Goal: Information Seeking & Learning: Learn about a topic

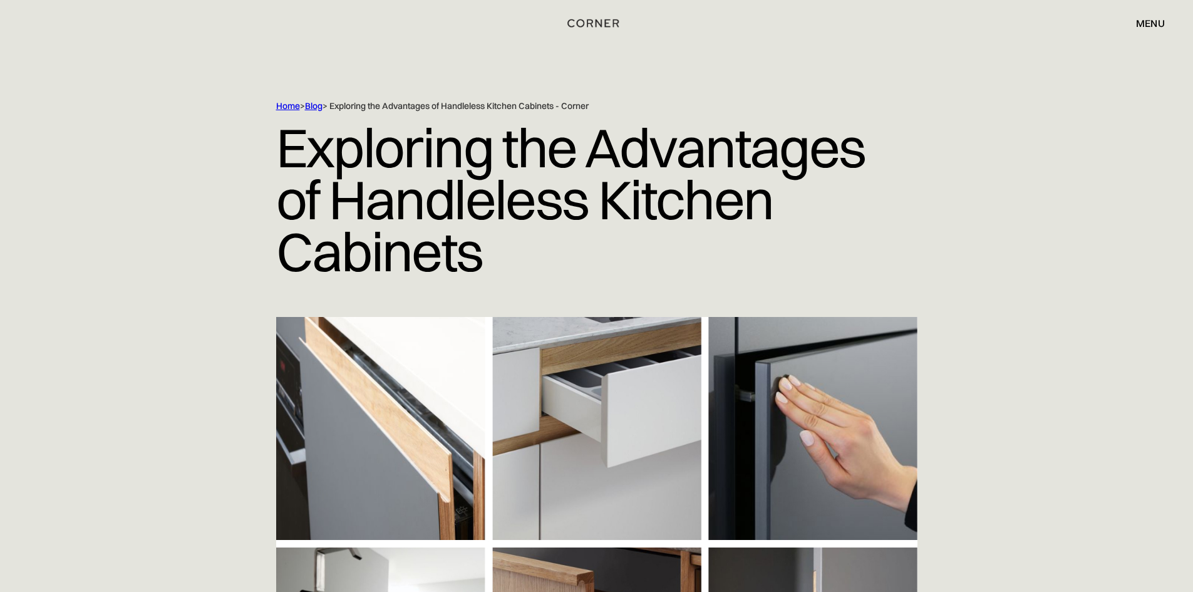
click at [414, 427] on img at bounding box center [596, 542] width 641 height 451
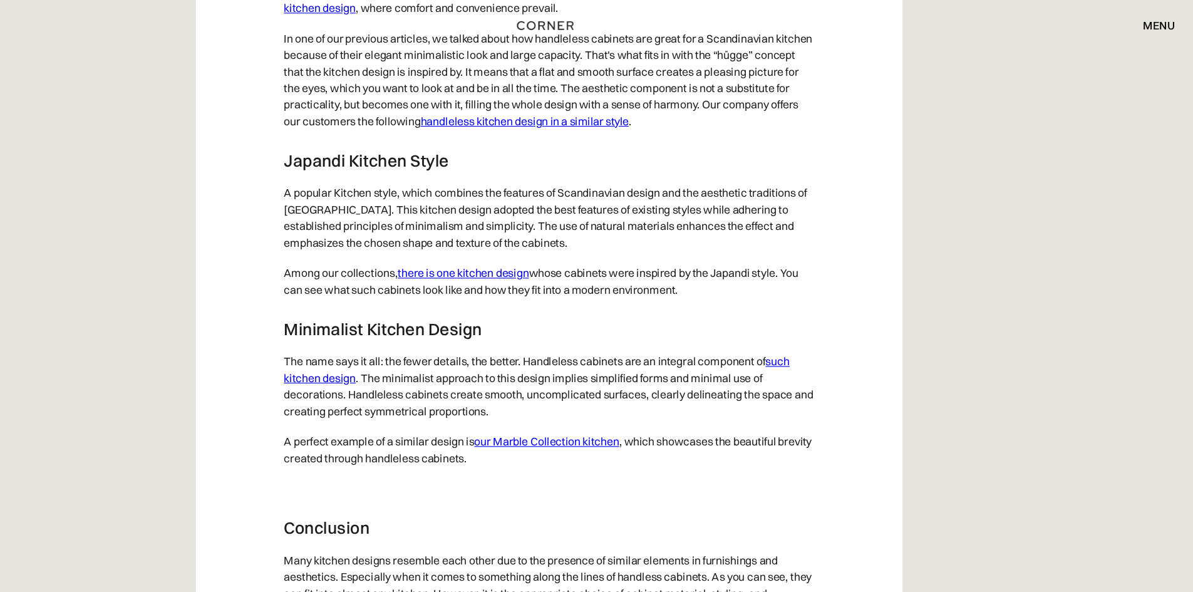
scroll to position [6373, 0]
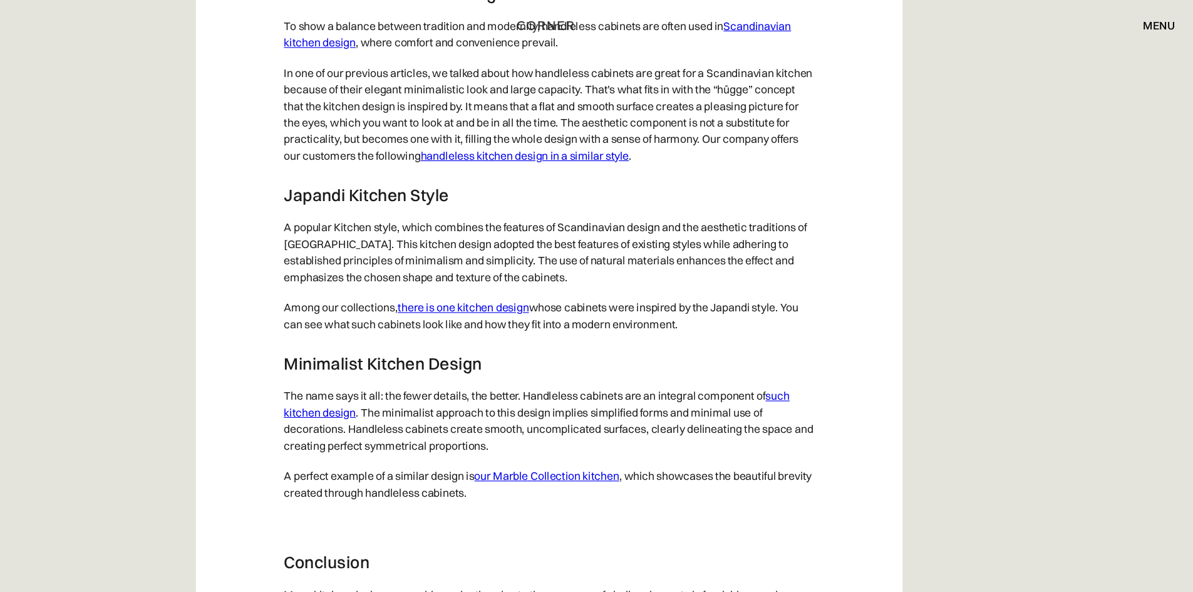
click at [515, 285] on link "there is one kitchen design" at bounding box center [518, 278] width 119 height 13
click at [601, 147] on link "handleless kitchen design in a similar style" at bounding box center [574, 141] width 189 height 13
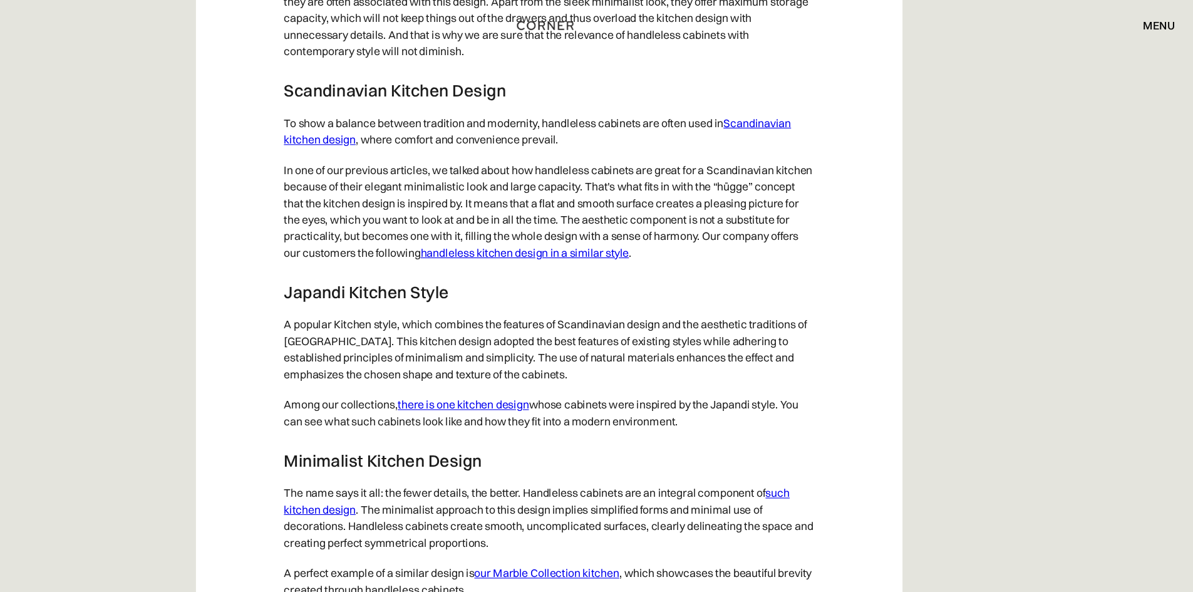
scroll to position [6203, 0]
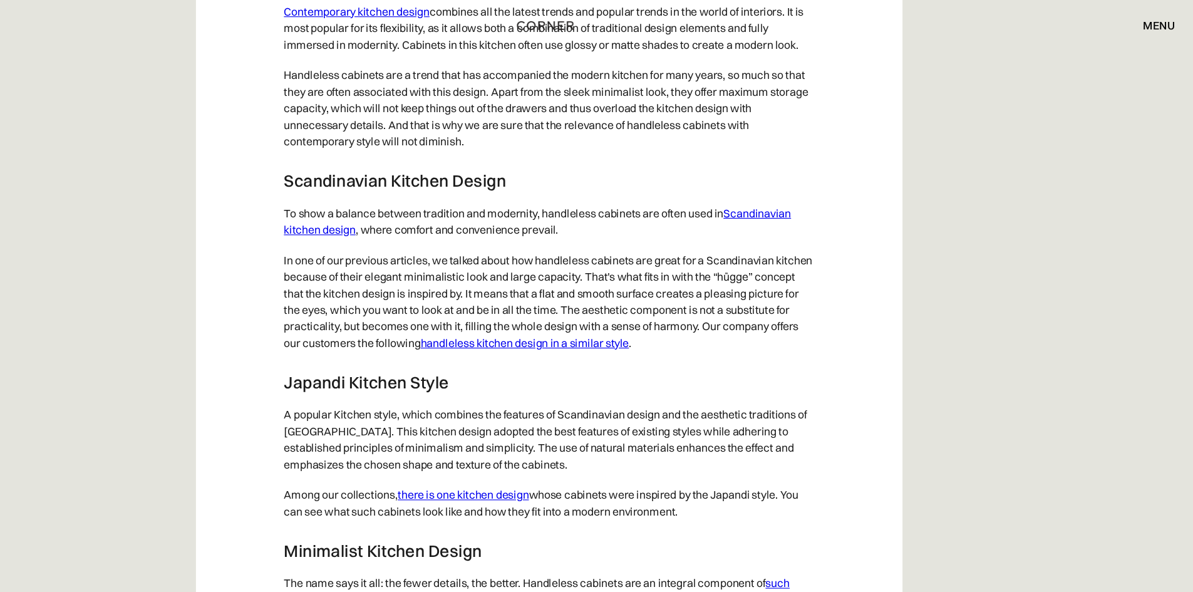
click at [782, 205] on link "Scandinavian kitchen design" at bounding box center [586, 201] width 460 height 28
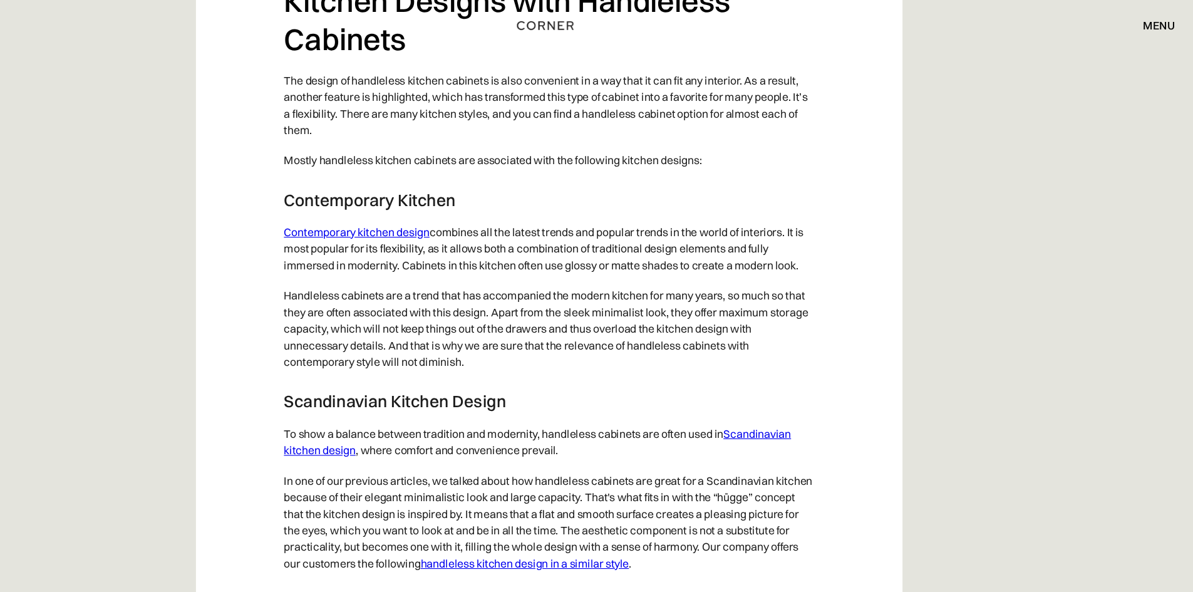
scroll to position [5976, 0]
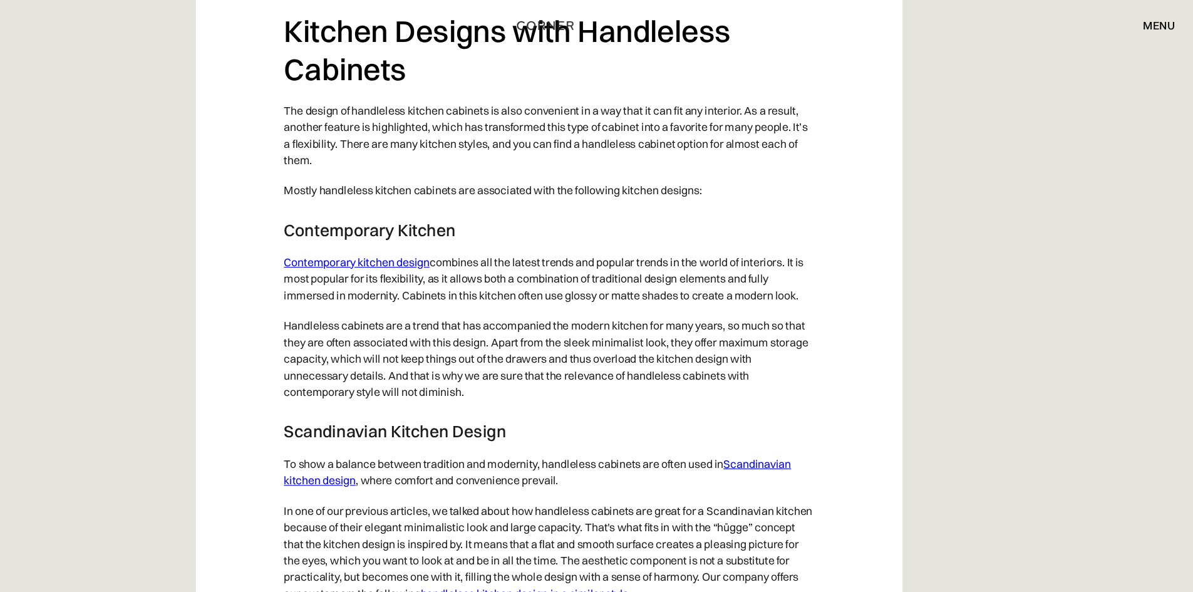
click at [448, 244] on link "Contemporary kitchen design" at bounding box center [422, 238] width 132 height 13
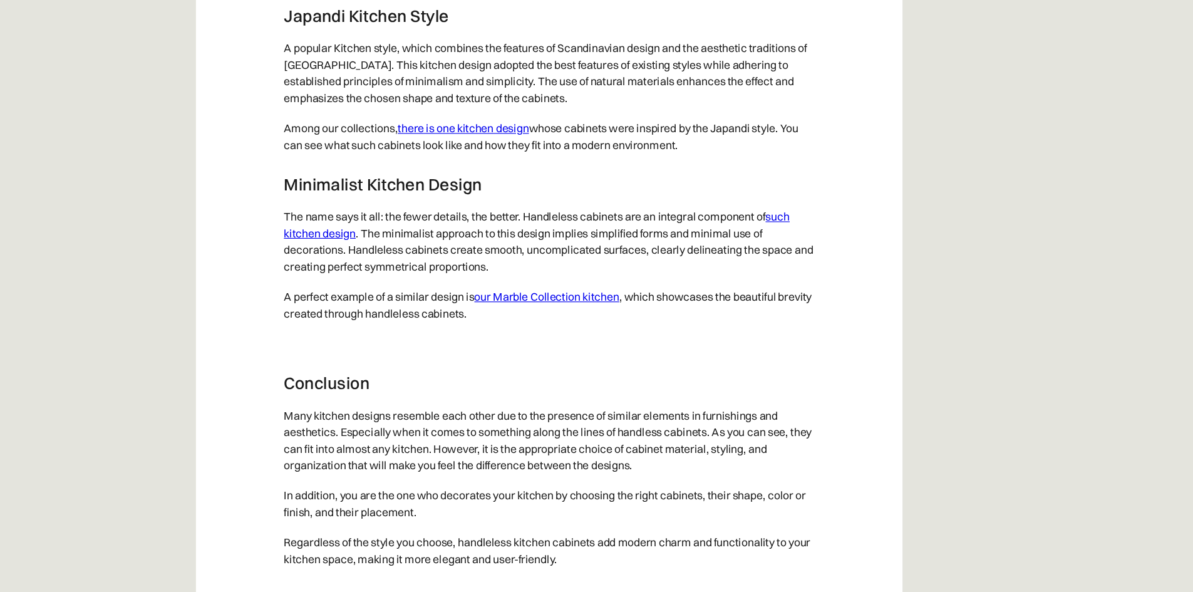
scroll to position [6489, 0]
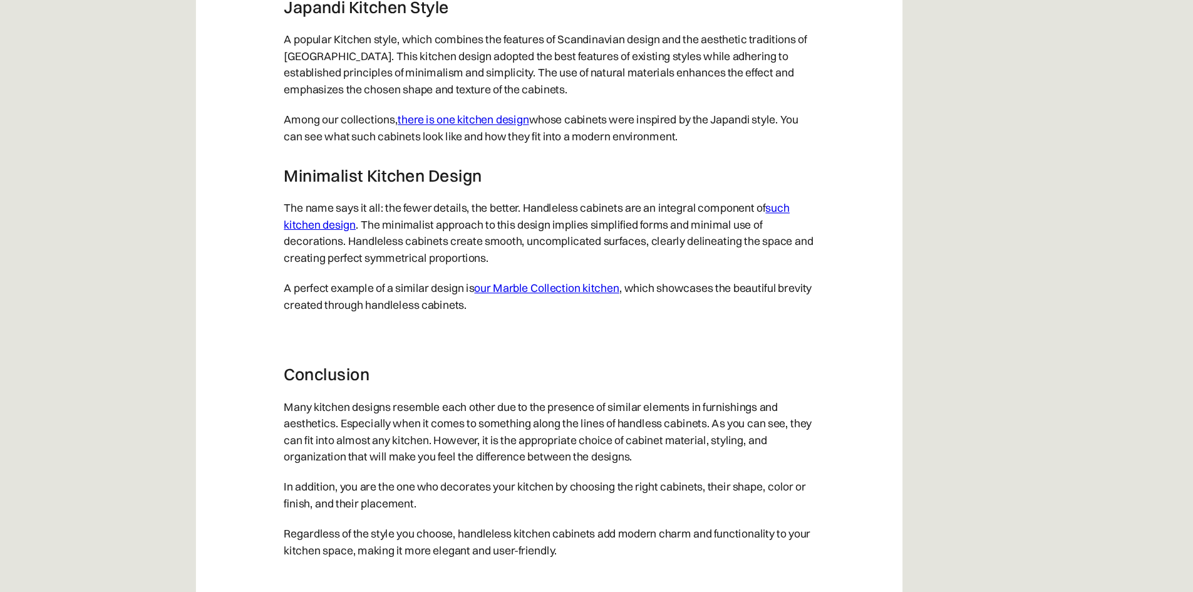
click at [389, 264] on link "such kitchen design" at bounding box center [585, 251] width 459 height 28
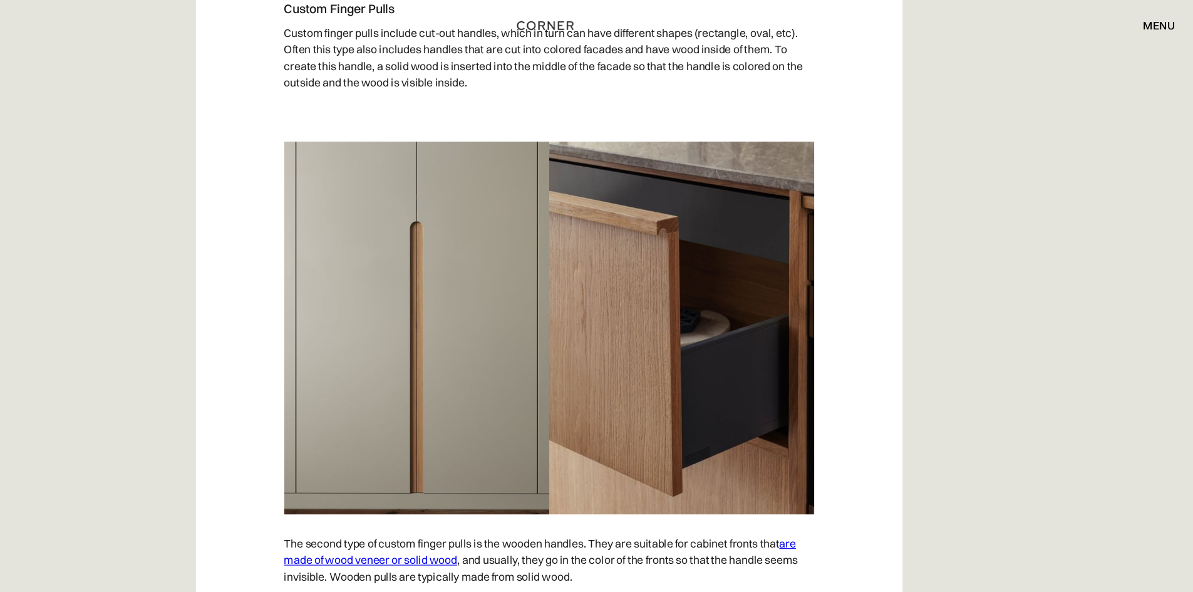
scroll to position [3478, 0]
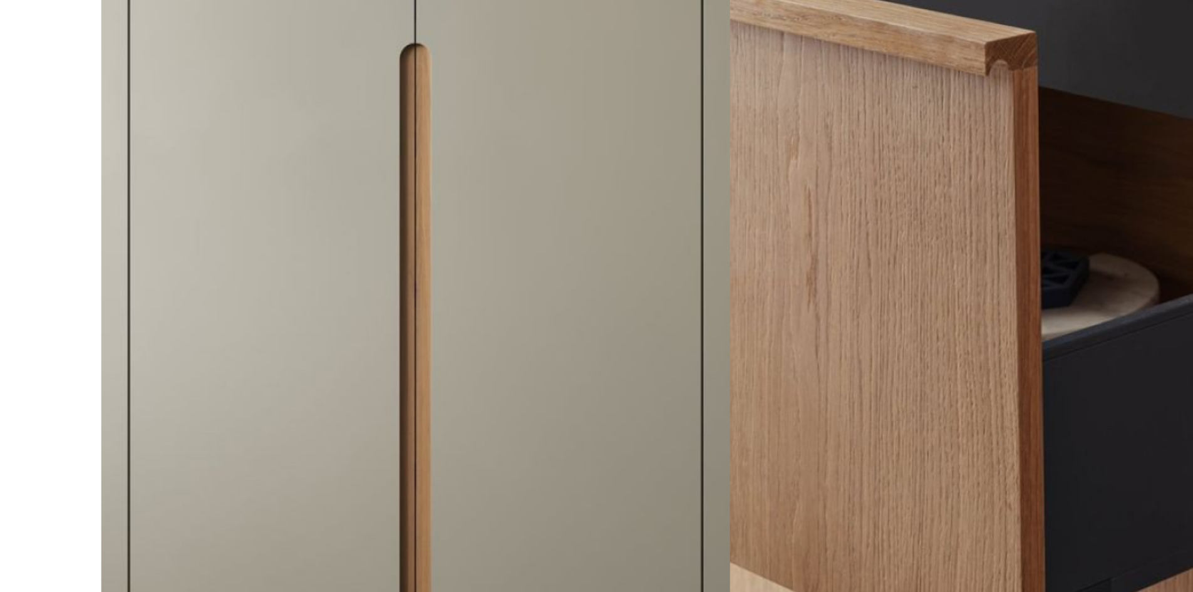
drag, startPoint x: 508, startPoint y: 319, endPoint x: 503, endPoint y: 342, distance: 23.8
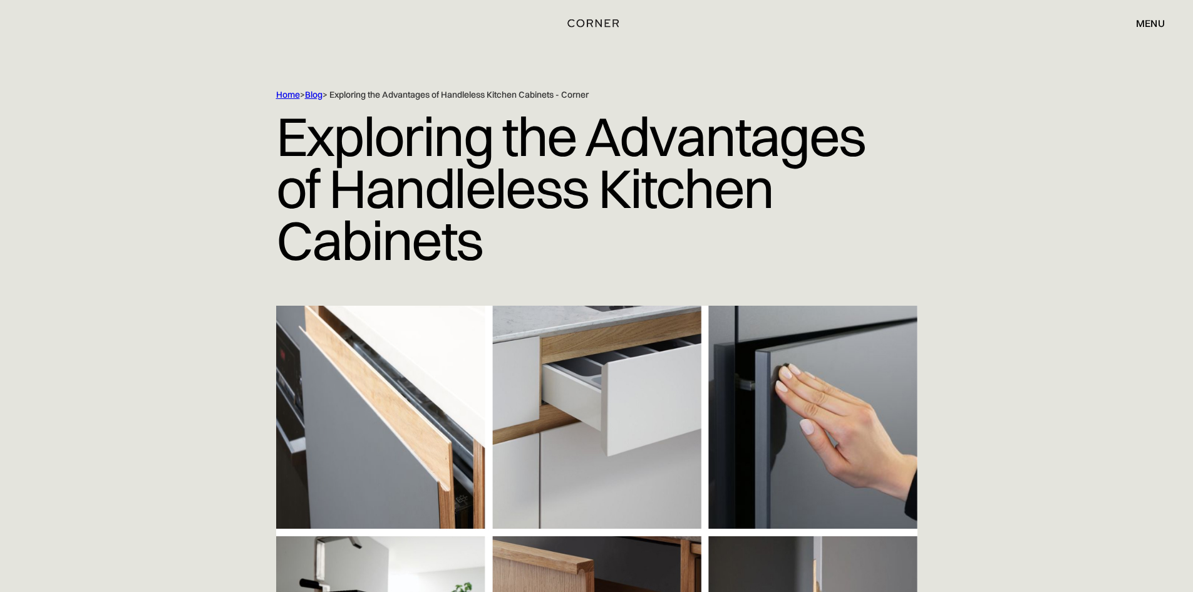
scroll to position [0, 0]
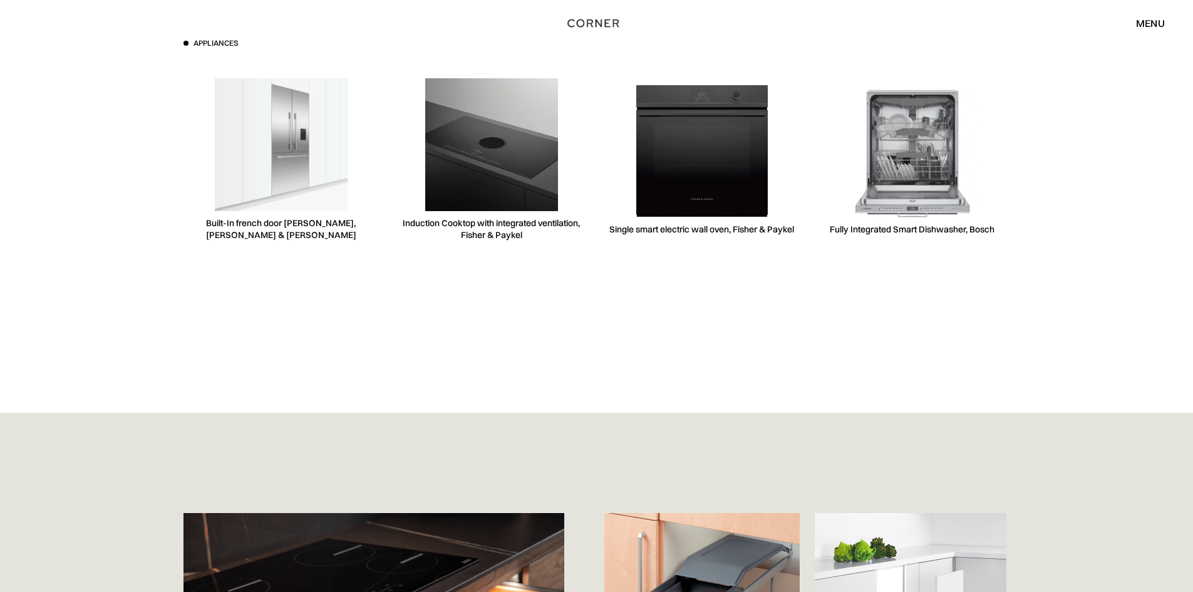
scroll to position [3751, 0]
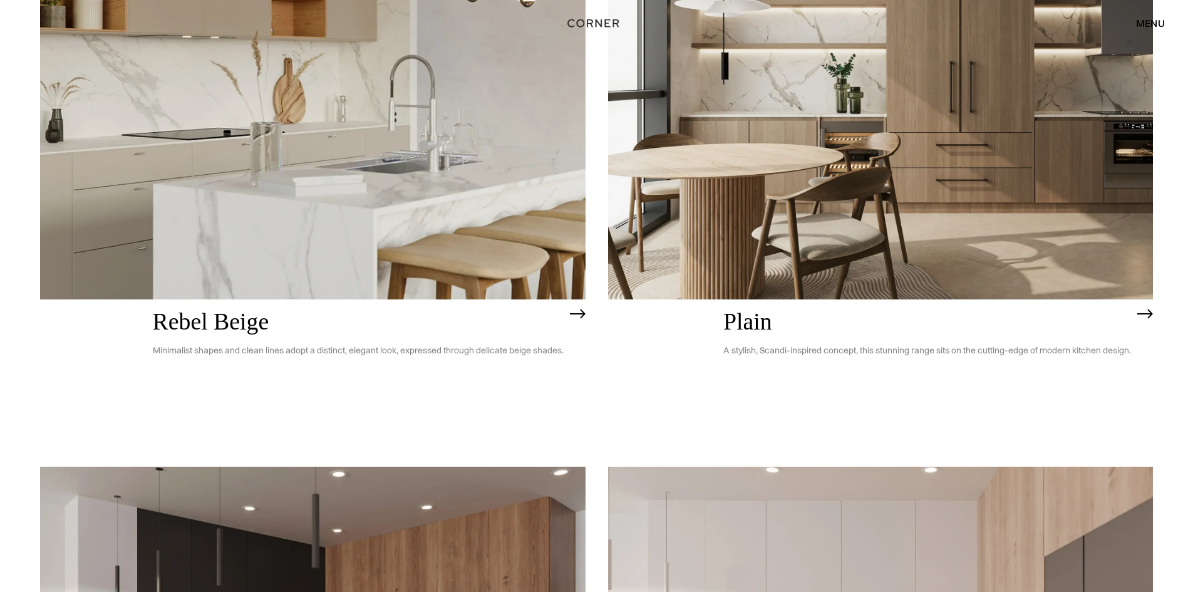
scroll to position [3168, 0]
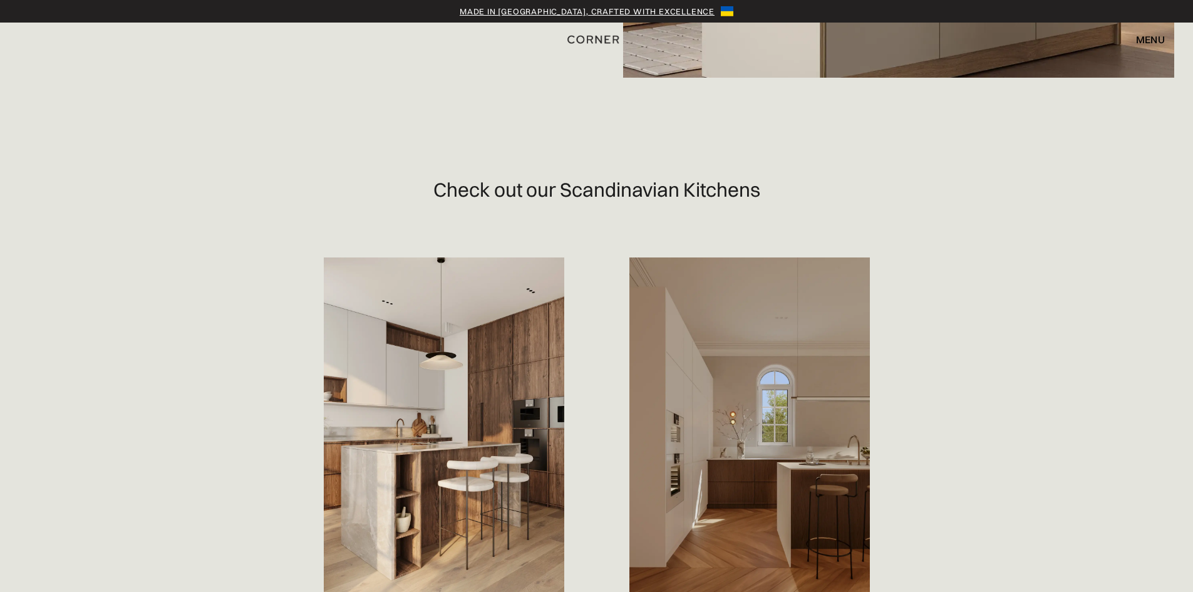
scroll to position [689, 0]
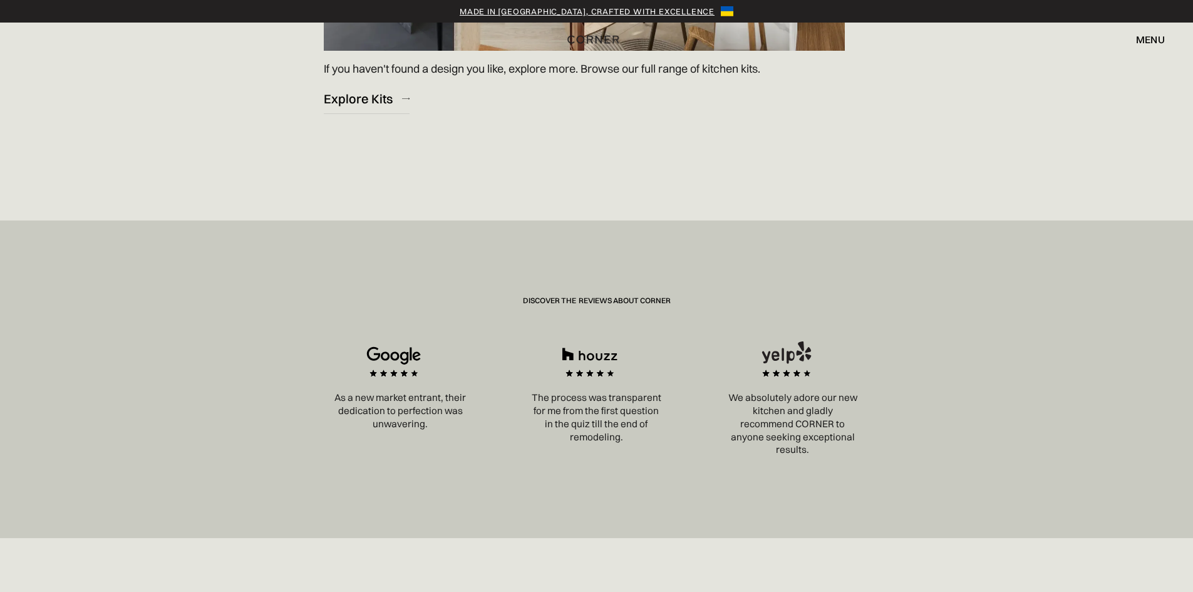
scroll to position [1753, 0]
